Goal: Find specific page/section

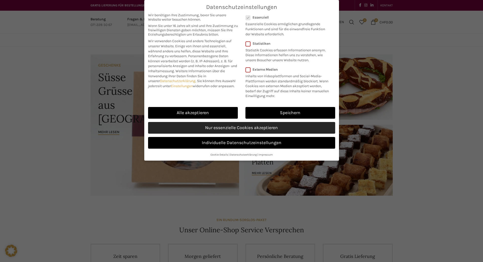
click at [217, 128] on link "Nur essenzielle Cookies akzeptieren" at bounding box center [241, 128] width 187 height 12
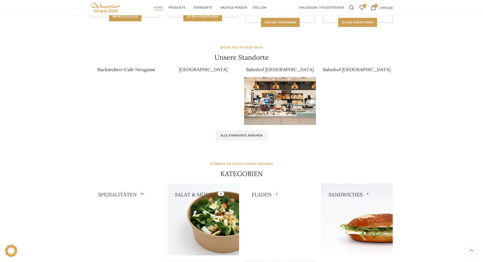
scroll to position [279, 0]
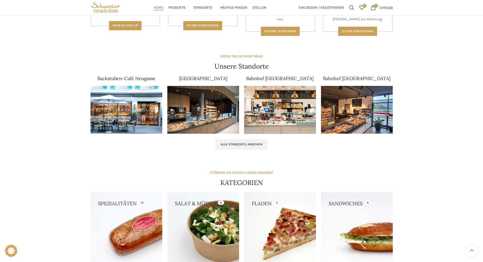
click at [113, 114] on img at bounding box center [127, 110] width 72 height 48
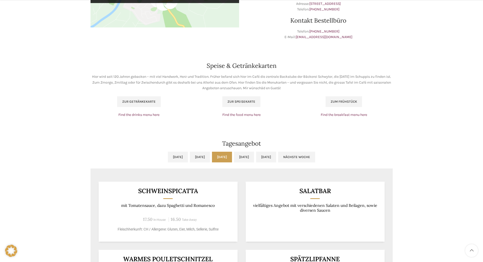
scroll to position [330, 0]
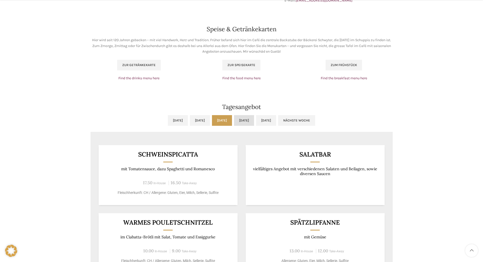
click at [254, 115] on link "Do, 04.09.2025" at bounding box center [244, 120] width 20 height 11
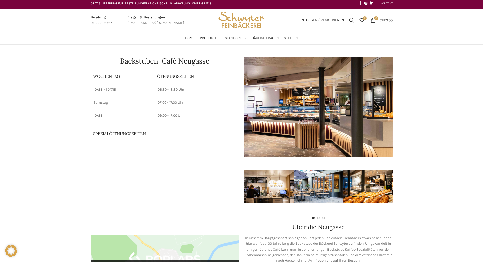
scroll to position [0, 0]
